Goal: Information Seeking & Learning: Learn about a topic

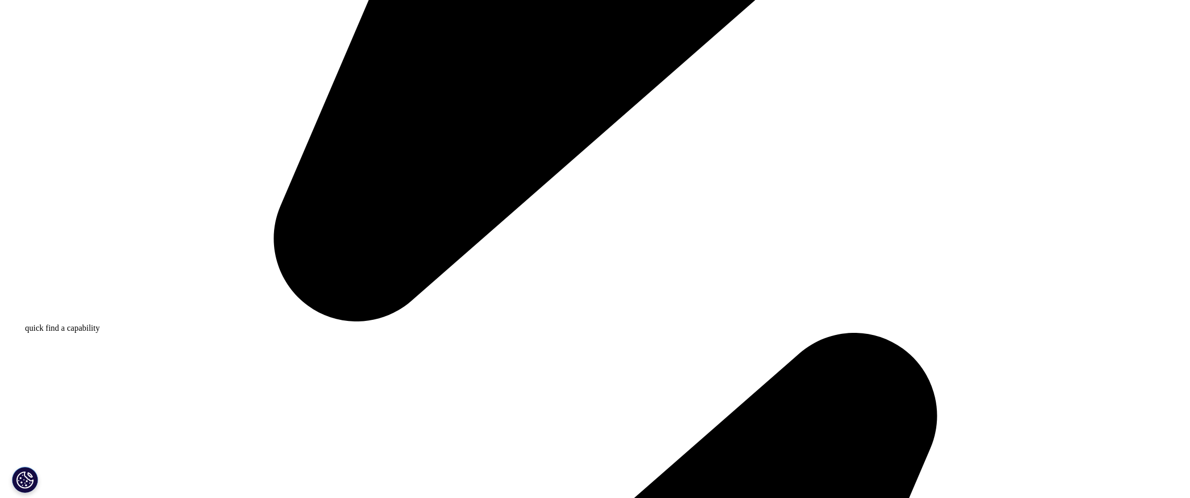
drag, startPoint x: 455, startPoint y: 138, endPoint x: 597, endPoint y: 142, distance: 142.3
drag, startPoint x: 597, startPoint y: 142, endPoint x: 499, endPoint y: 140, distance: 98.0
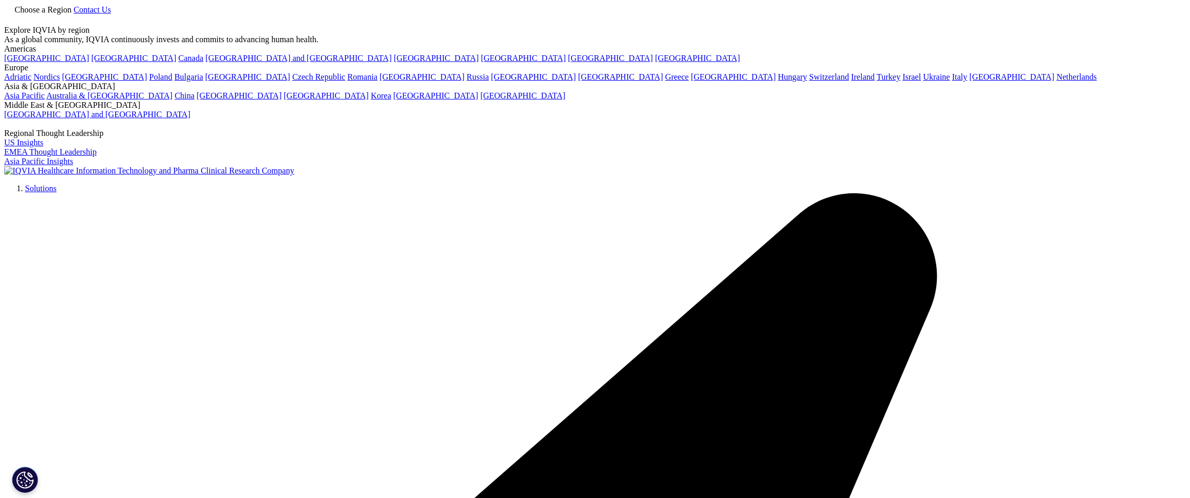
drag, startPoint x: 210, startPoint y: 397, endPoint x: 360, endPoint y: 52, distance: 376.7
drag, startPoint x: 905, startPoint y: 195, endPoint x: 894, endPoint y: 190, distance: 12.6
drag, startPoint x: 809, startPoint y: 199, endPoint x: 682, endPoint y: 200, distance: 126.6
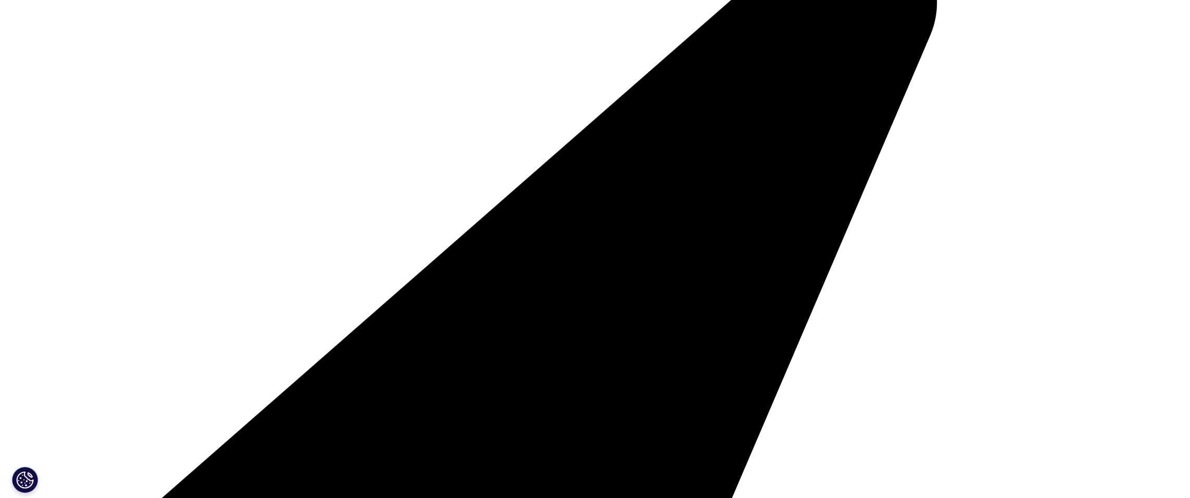
scroll to position [417, 0]
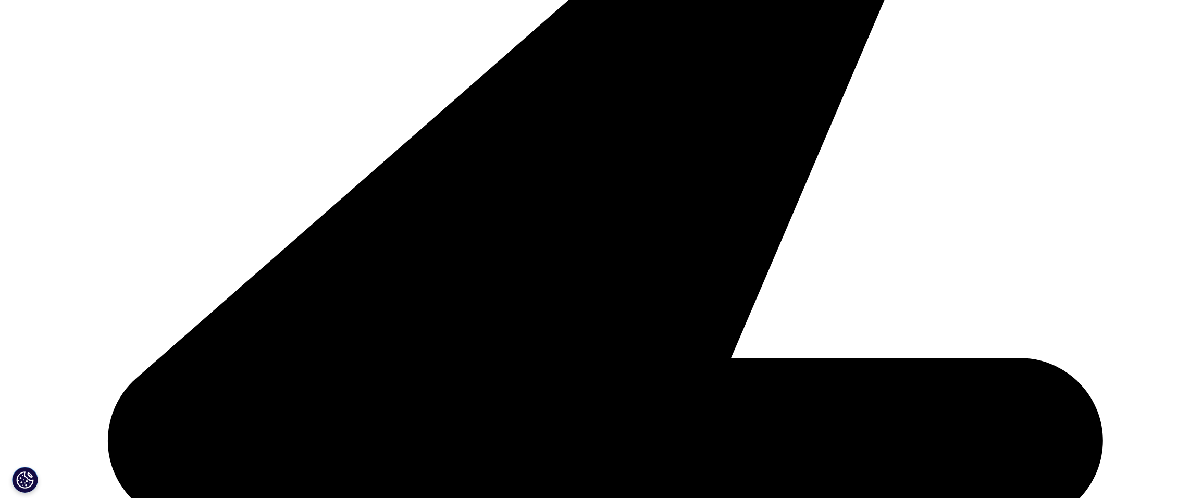
drag, startPoint x: 613, startPoint y: 183, endPoint x: 607, endPoint y: 180, distance: 7.0
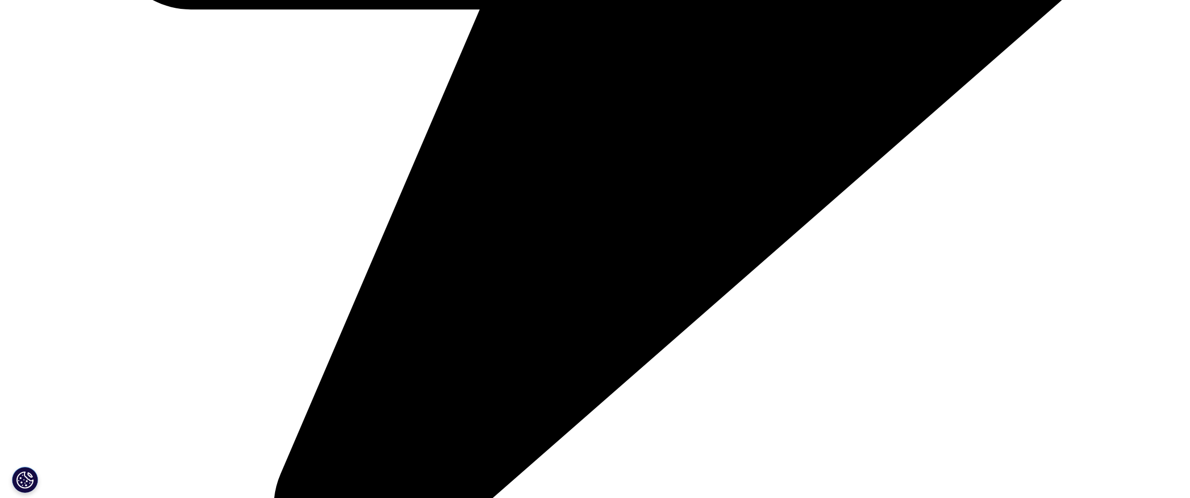
scroll to position [1147, 0]
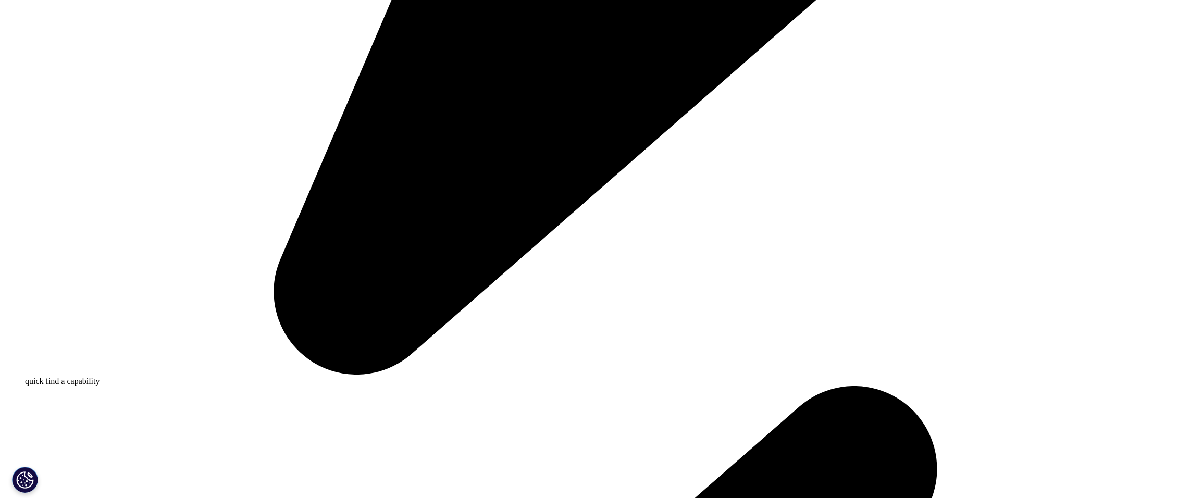
drag, startPoint x: 323, startPoint y: 258, endPoint x: 286, endPoint y: 261, distance: 37.6
